Goal: Information Seeking & Learning: Learn about a topic

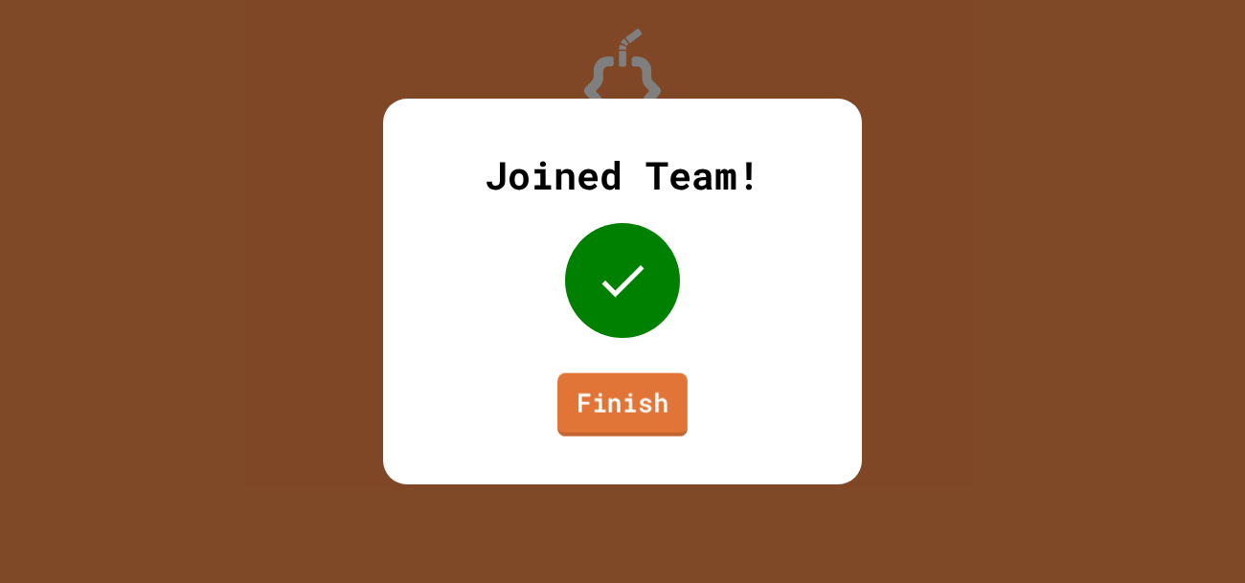
click at [574, 402] on link "Finish" at bounding box center [622, 404] width 130 height 63
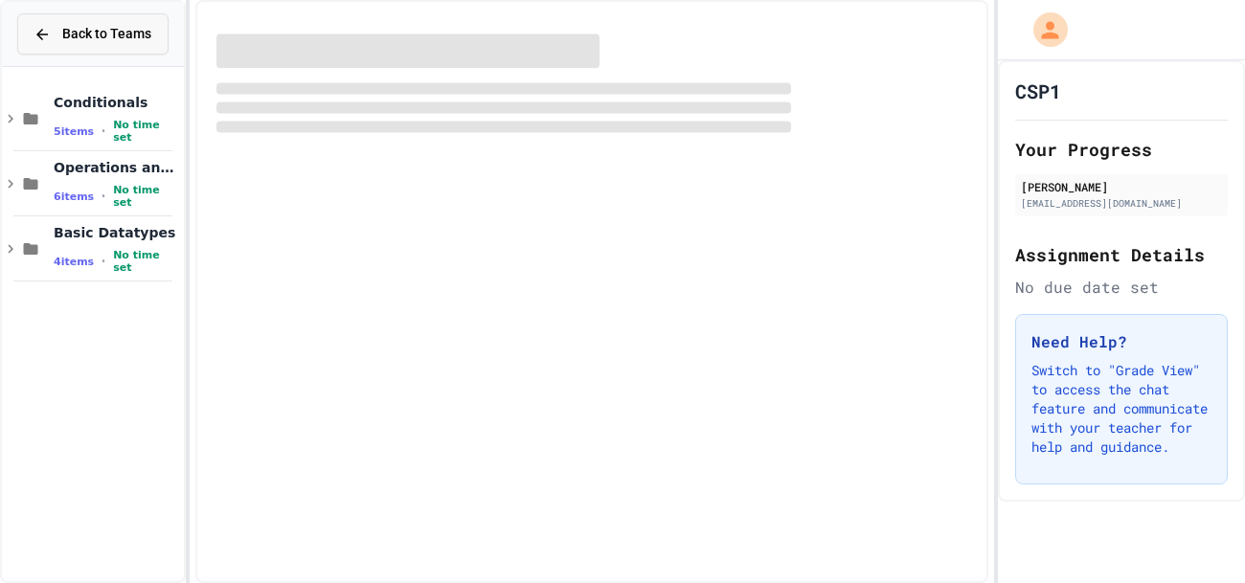
click at [60, 42] on div "Back to Teams" at bounding box center [93, 34] width 118 height 20
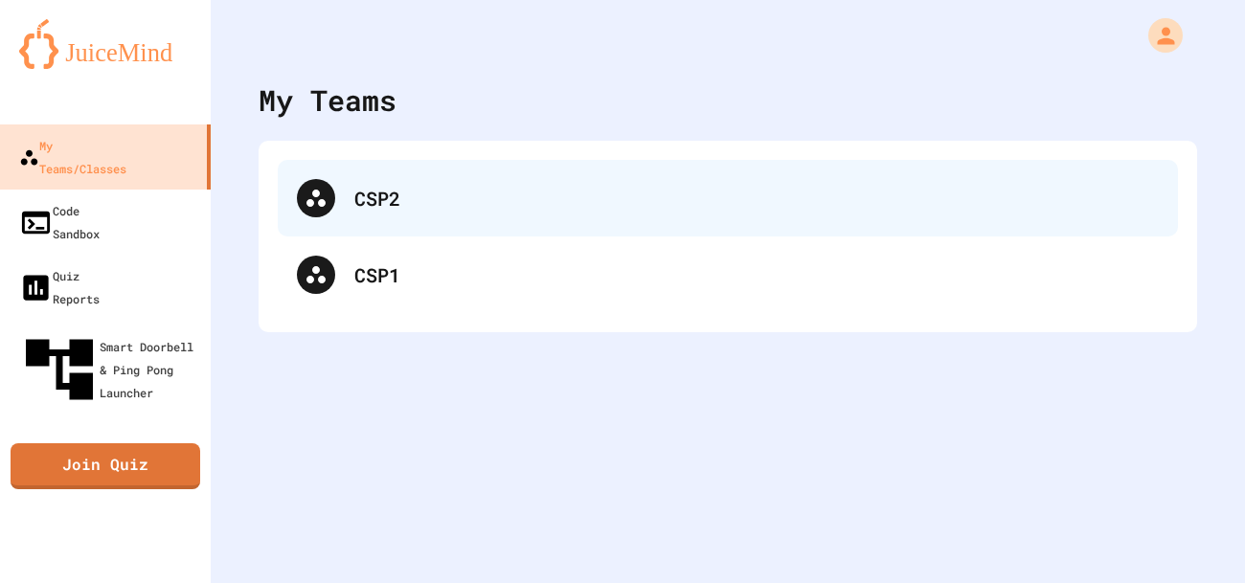
click at [583, 223] on div "CSP2" at bounding box center [728, 198] width 900 height 77
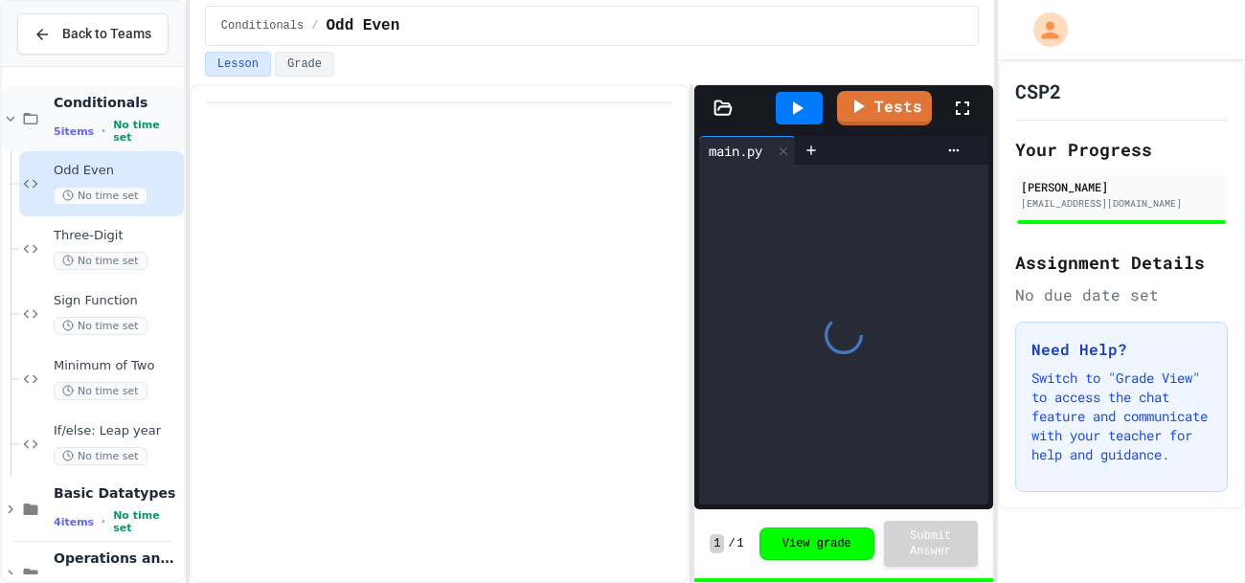
scroll to position [44, 0]
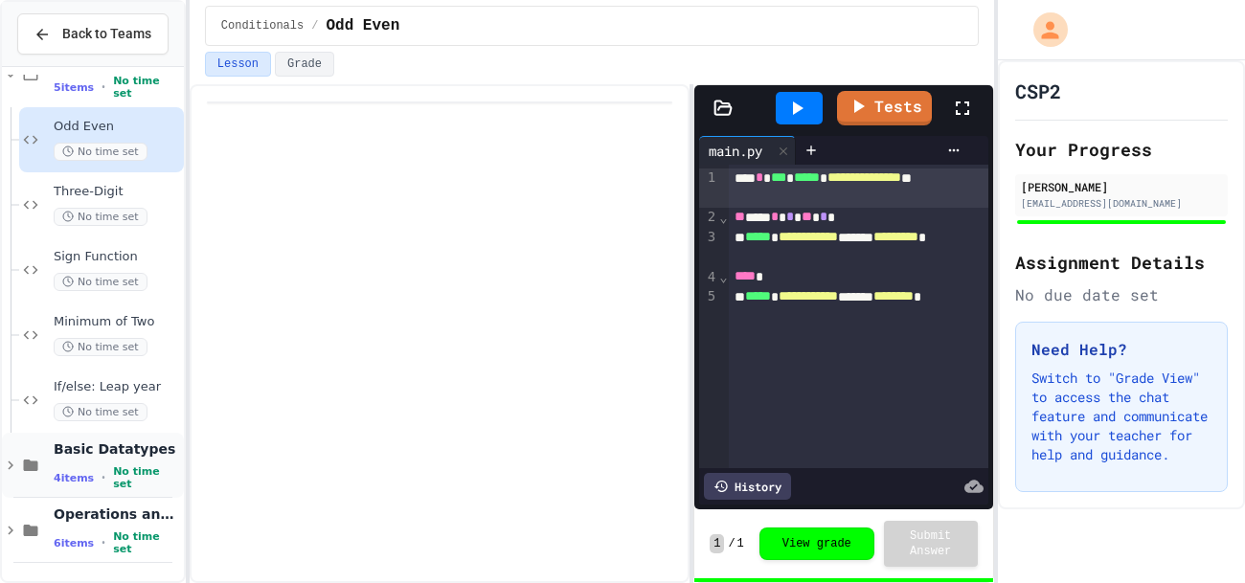
click at [122, 462] on div "Basic Datatypes 4 items • No time set" at bounding box center [117, 465] width 126 height 51
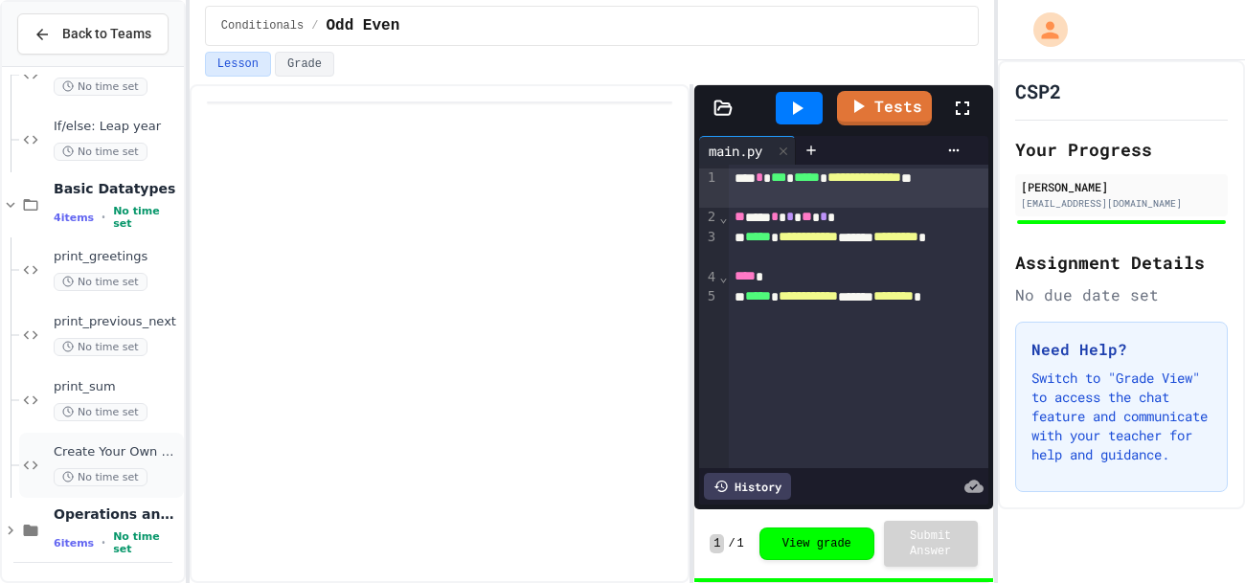
click at [122, 462] on div "Create Your Own Program No time set" at bounding box center [117, 465] width 126 height 42
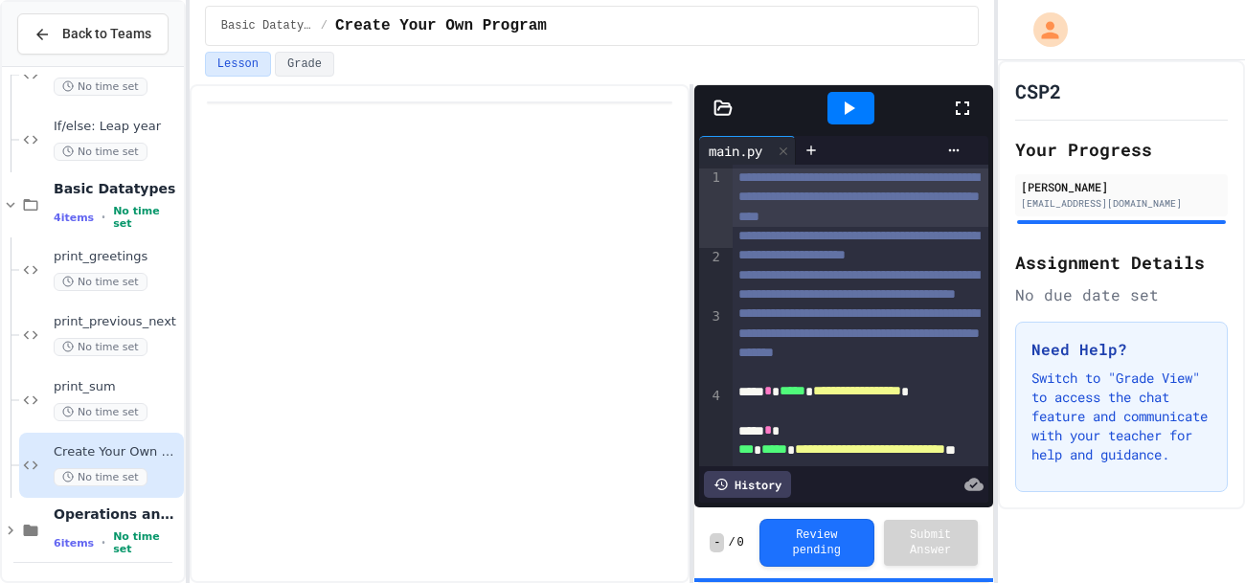
scroll to position [219, 0]
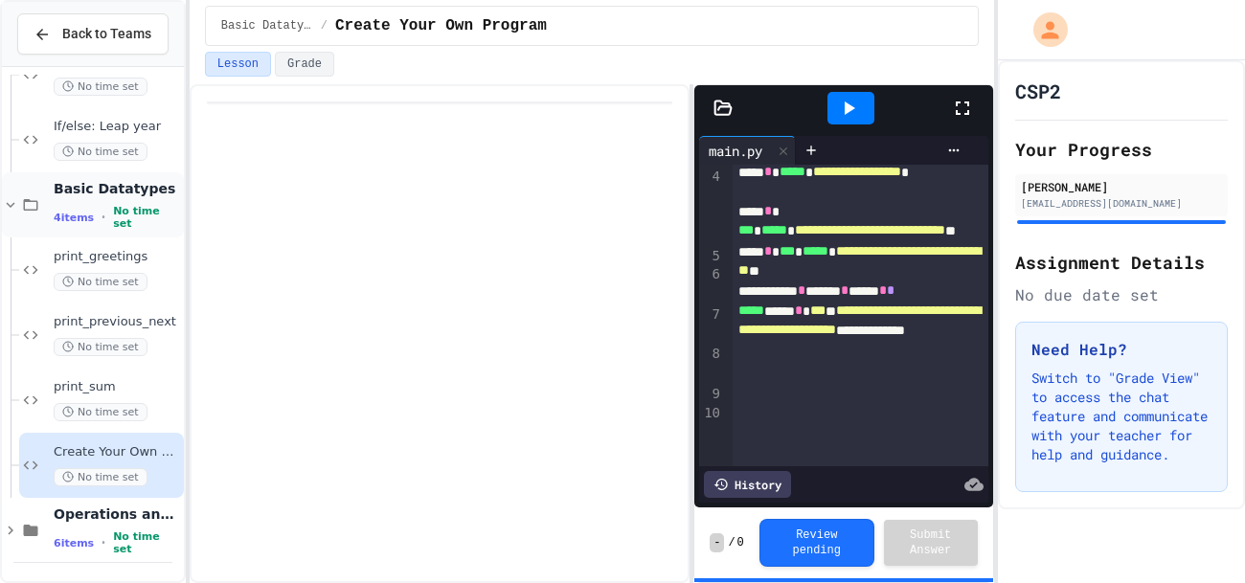
click at [11, 196] on icon at bounding box center [10, 204] width 17 height 17
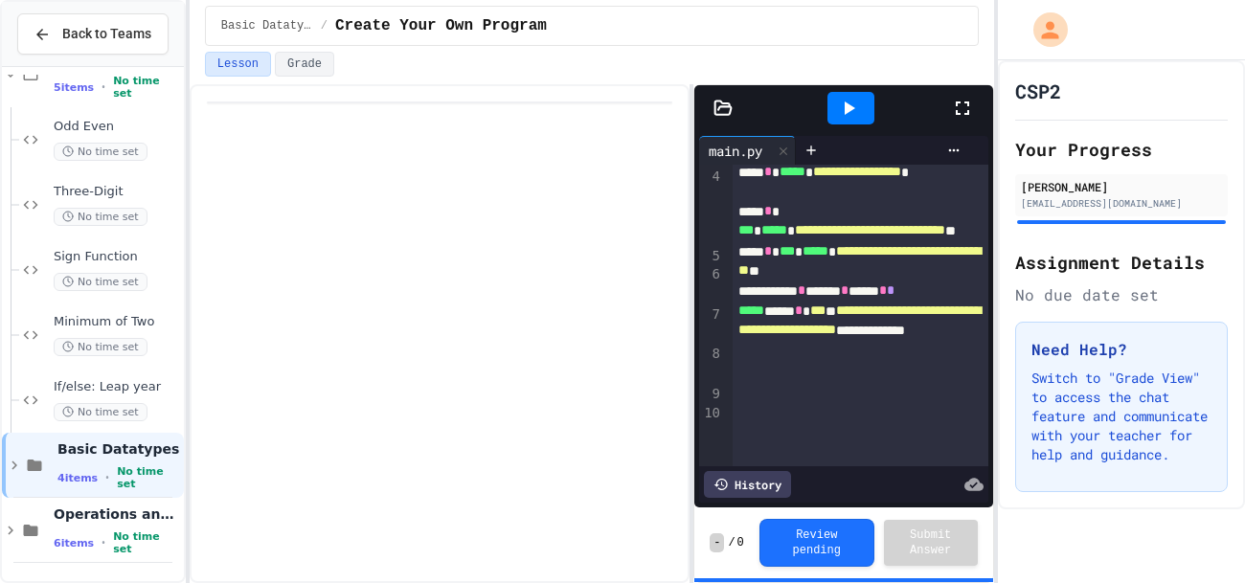
scroll to position [44, 0]
click at [43, 532] on div "Operations and Variables 6 items • No time set" at bounding box center [93, 530] width 182 height 65
click at [35, 532] on icon at bounding box center [30, 530] width 23 height 17
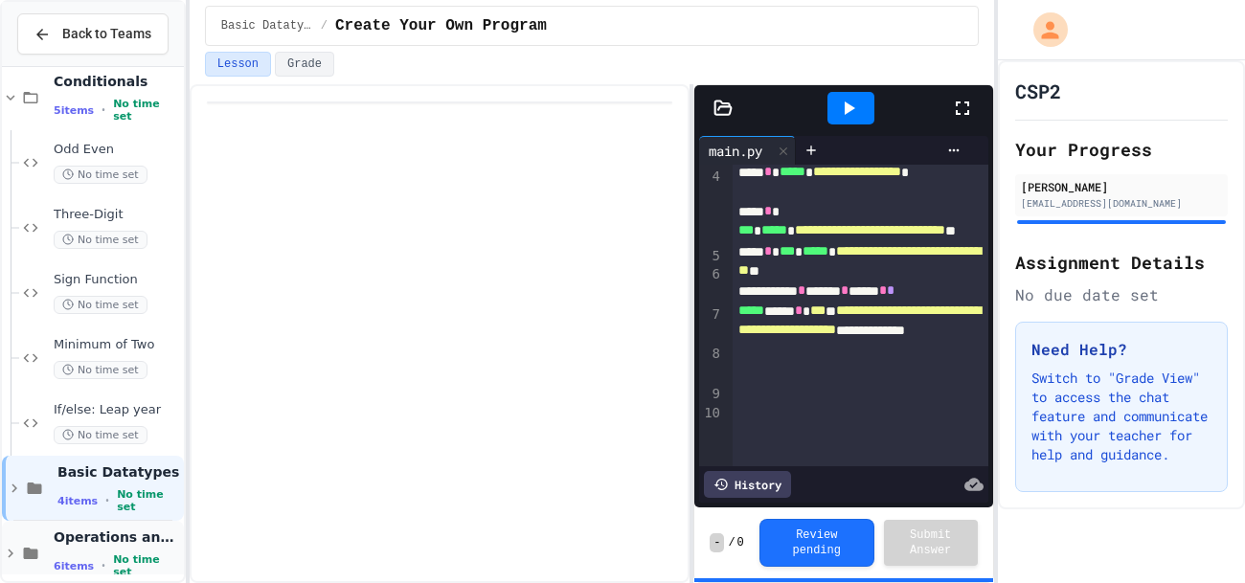
click at [76, 546] on span "Operations and Variables" at bounding box center [117, 536] width 126 height 17
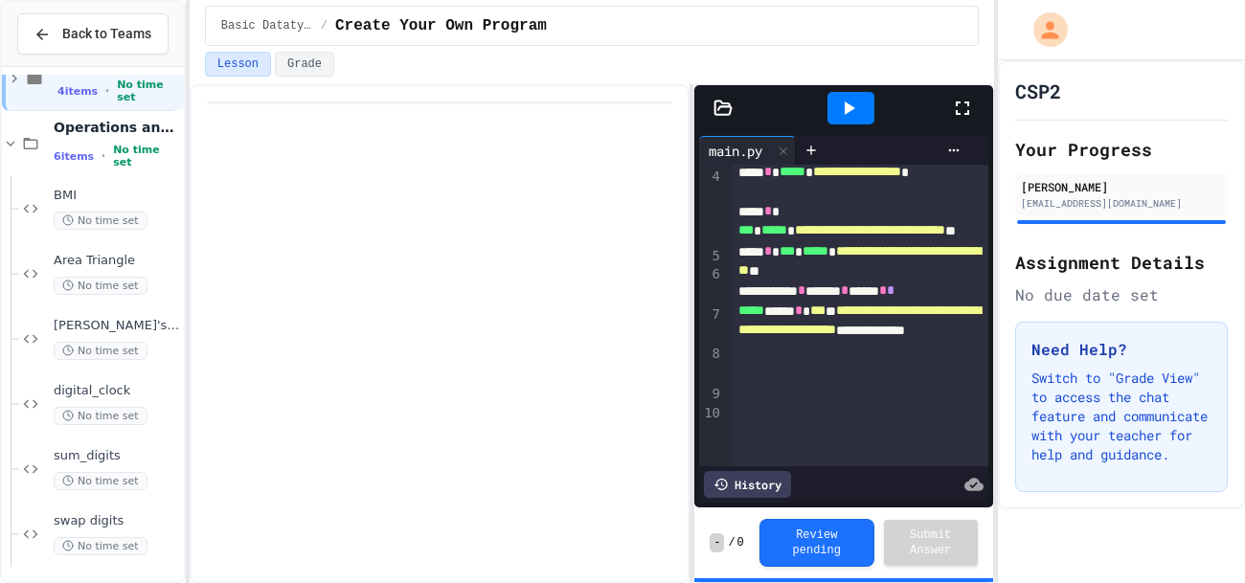
scroll to position [435, 0]
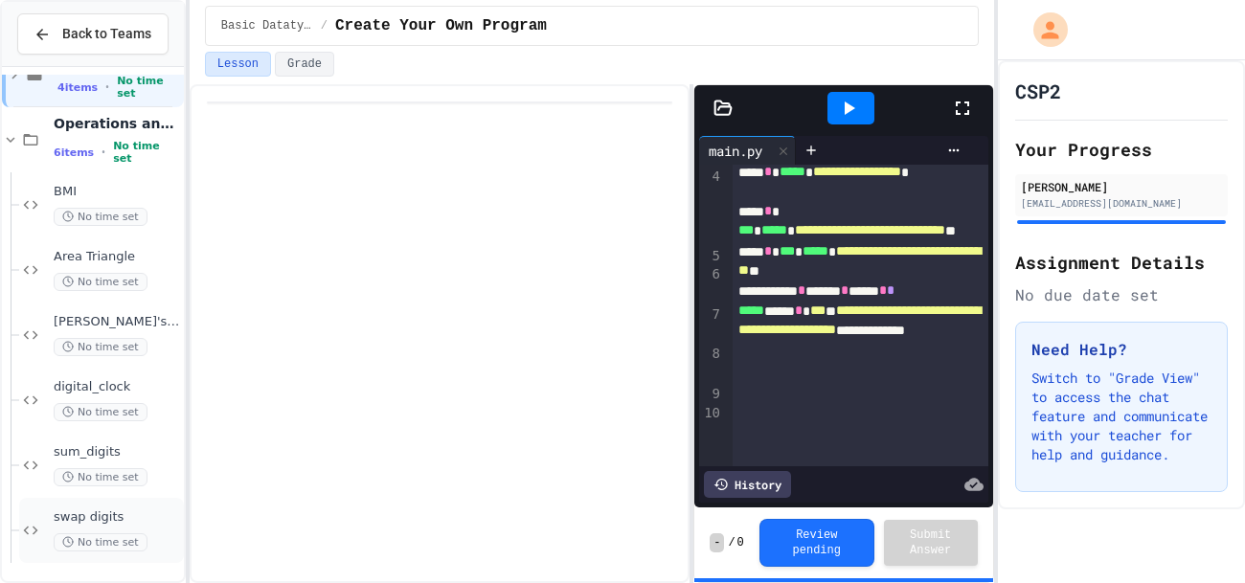
click at [87, 509] on span "swap digits" at bounding box center [117, 517] width 126 height 16
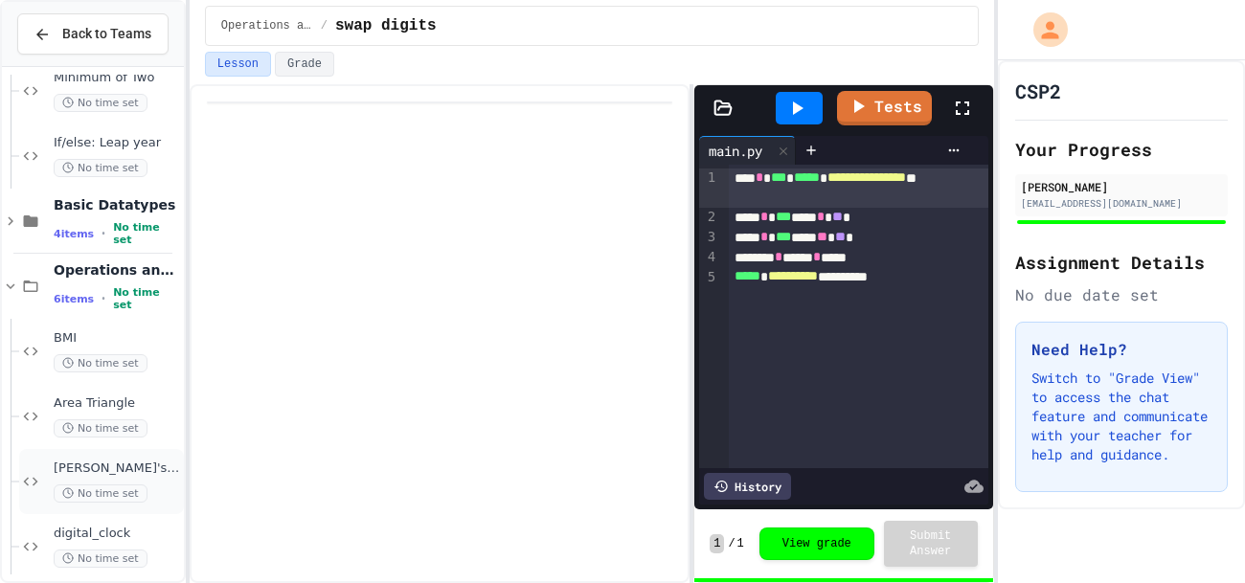
scroll to position [241, 0]
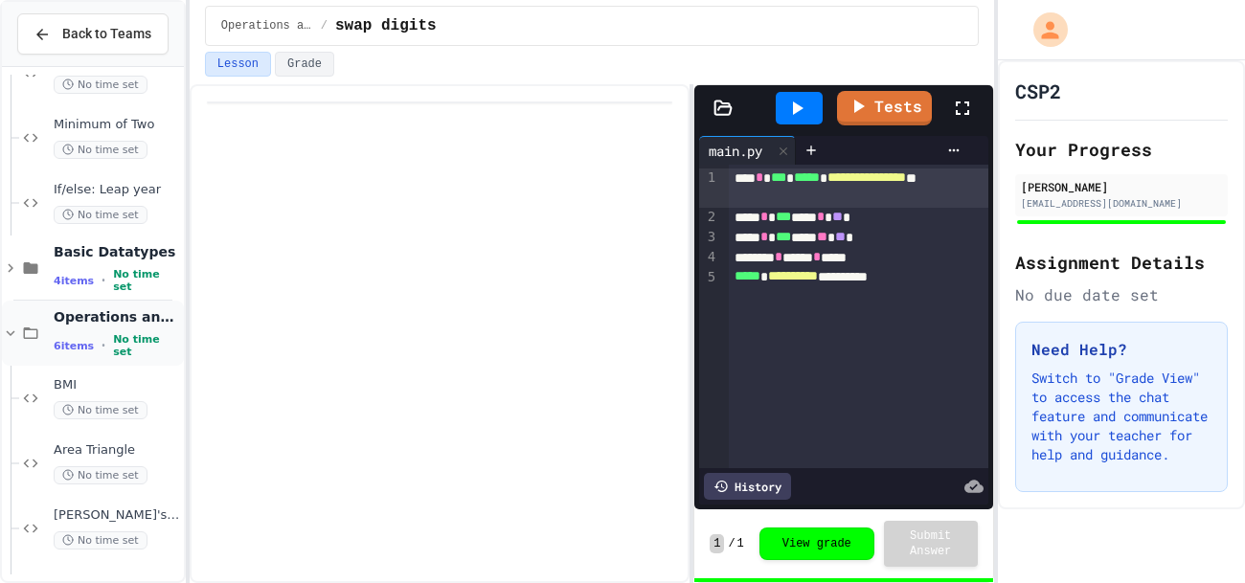
click at [7, 328] on icon at bounding box center [10, 333] width 17 height 17
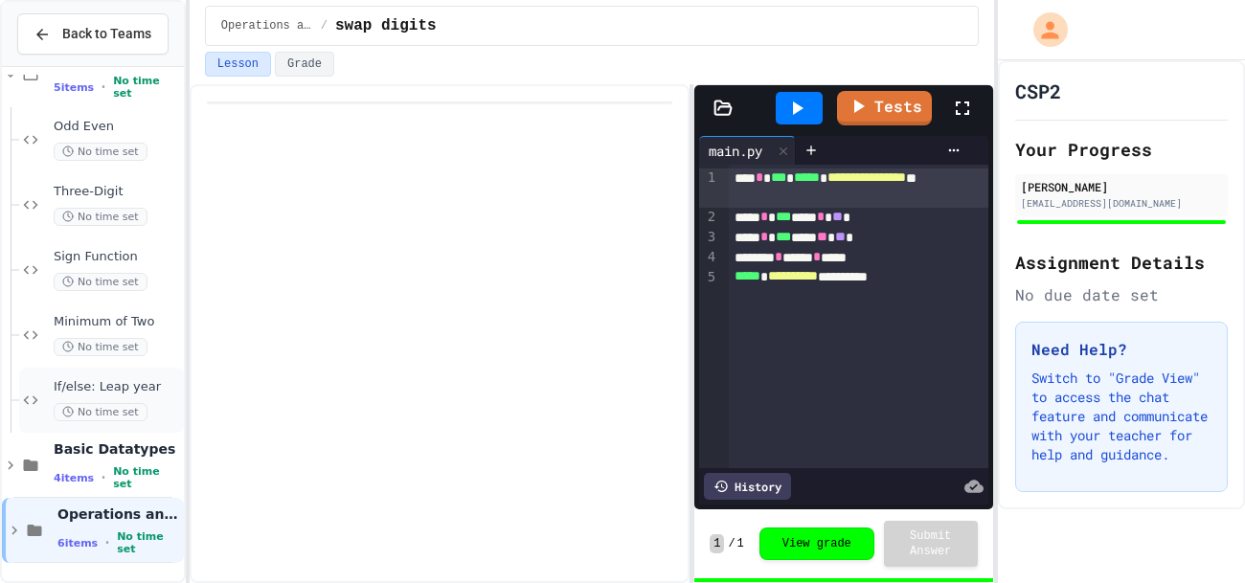
scroll to position [0, 0]
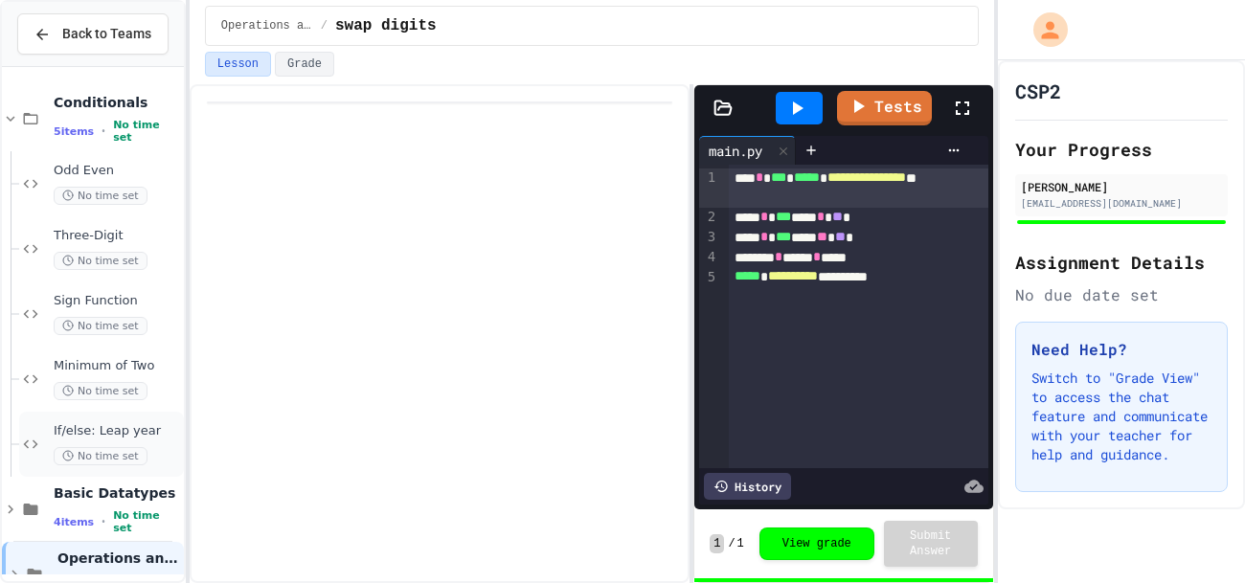
click at [134, 434] on span "If/else: Leap year" at bounding box center [117, 431] width 126 height 16
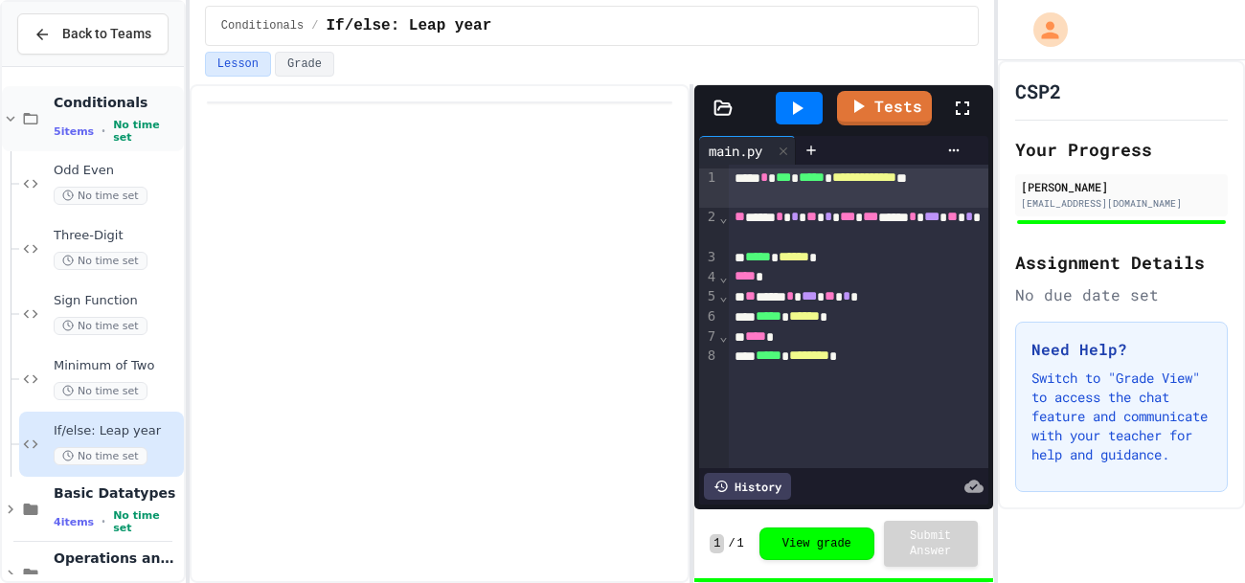
click at [10, 115] on icon at bounding box center [10, 118] width 17 height 17
